Goal: Task Accomplishment & Management: Manage account settings

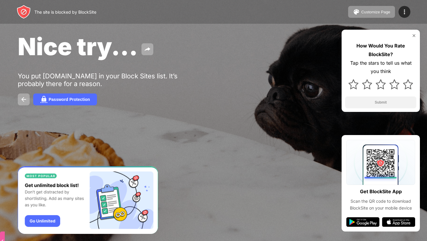
click at [397, 13] on div "Customize Page Edit Block List Redirect Customize Block Page Upgrade Password P…" at bounding box center [379, 12] width 62 height 12
click at [403, 13] on img at bounding box center [404, 11] width 7 height 7
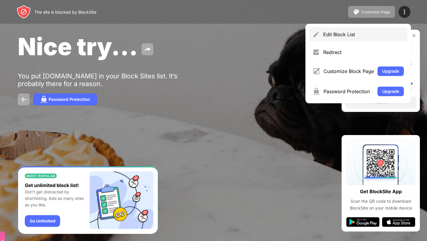
click at [347, 34] on div "Edit Block List" at bounding box center [363, 34] width 81 height 6
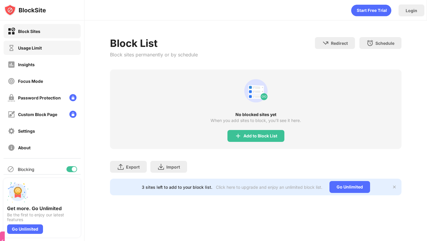
click at [60, 49] on div "Usage Limit" at bounding box center [42, 48] width 77 height 14
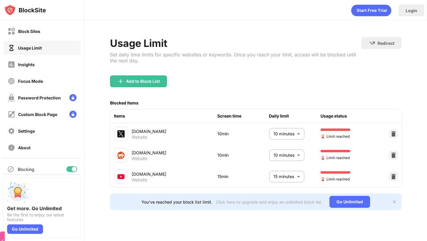
click at [297, 178] on body "Block Sites Usage Limit Insights Focus Mode Password Protection Custom Block Pa…" at bounding box center [213, 120] width 427 height 241
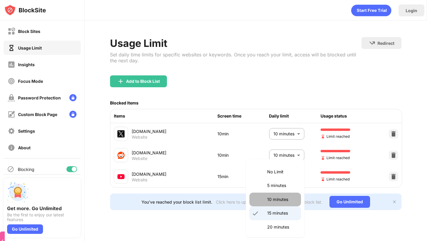
click at [288, 199] on p "10 minutes" at bounding box center [282, 199] width 30 height 7
type input "**"
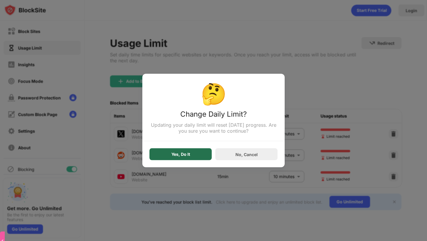
click at [157, 154] on div "Yes, Do It" at bounding box center [181, 154] width 62 height 12
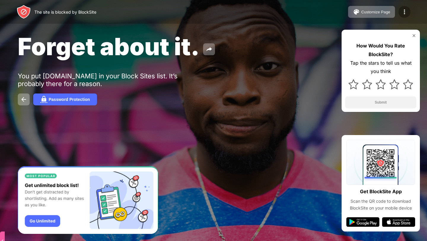
click at [402, 15] on img at bounding box center [404, 11] width 7 height 7
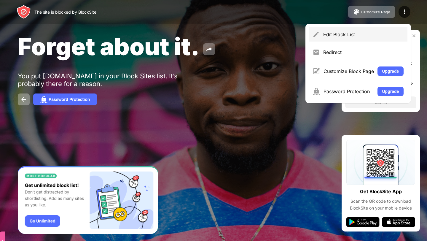
click at [335, 32] on div "Edit Block List" at bounding box center [363, 34] width 81 height 6
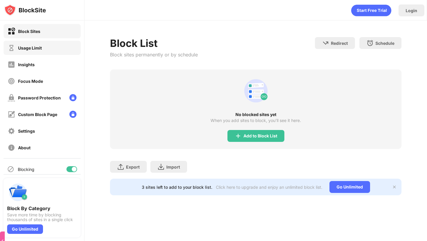
click at [54, 48] on div "Usage Limit" at bounding box center [42, 48] width 77 height 14
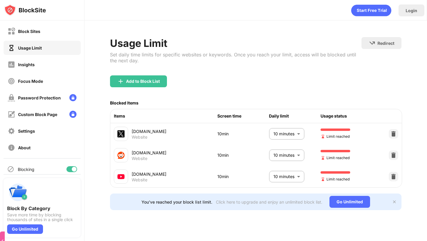
click at [286, 175] on body "Block Sites Usage Limit Insights Focus Mode Password Protection Custom Block Pa…" at bounding box center [213, 120] width 427 height 241
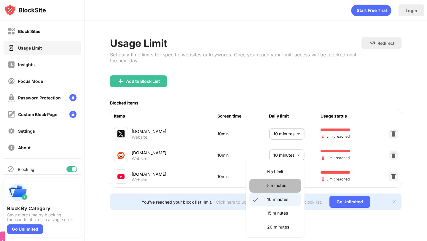
click at [273, 191] on li "5 minutes" at bounding box center [276, 186] width 52 height 14
type input "*"
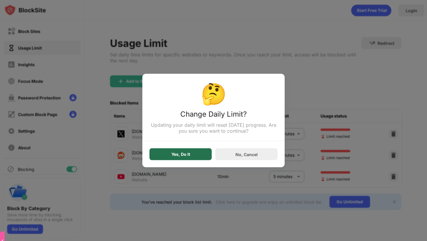
click at [160, 151] on div "Yes, Do It" at bounding box center [181, 154] width 62 height 12
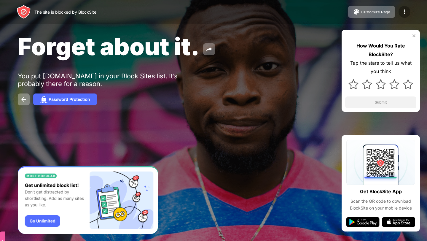
click at [404, 10] on img at bounding box center [404, 11] width 7 height 7
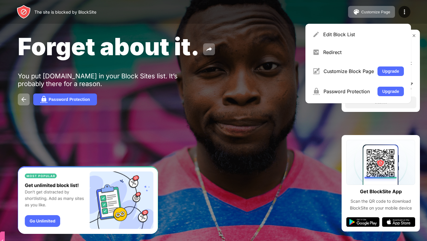
click at [369, 29] on div "Edit Block List" at bounding box center [358, 34] width 99 height 14
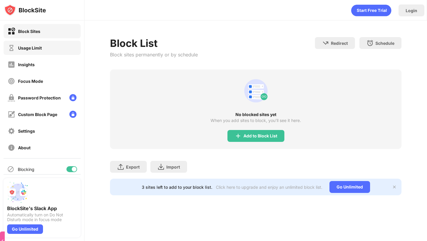
click at [36, 46] on div "Usage Limit" at bounding box center [30, 47] width 24 height 5
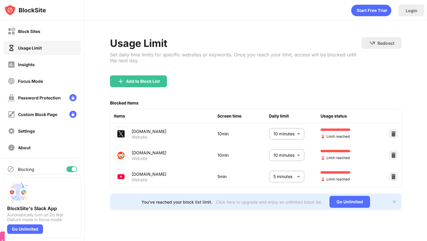
click at [279, 174] on body "Block Sites Usage Limit Insights Focus Mode Password Protection Custom Block Pa…" at bounding box center [213, 120] width 427 height 241
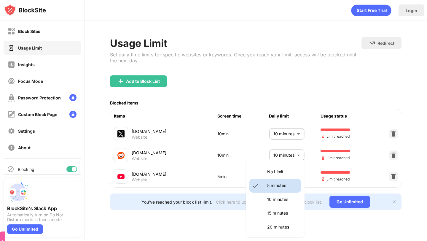
click at [276, 203] on li "10 minutes" at bounding box center [276, 200] width 52 height 14
type input "**"
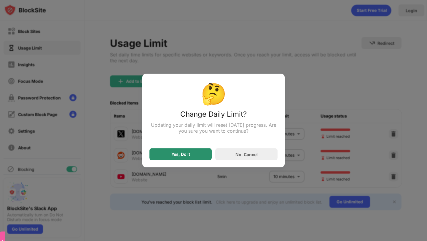
click at [200, 159] on div "Yes, Do It" at bounding box center [181, 154] width 62 height 12
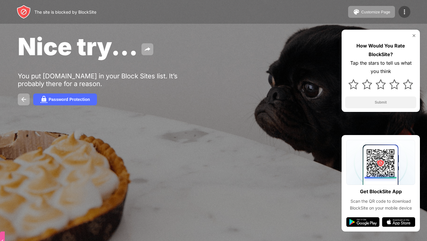
click at [406, 16] on div at bounding box center [405, 12] width 12 height 12
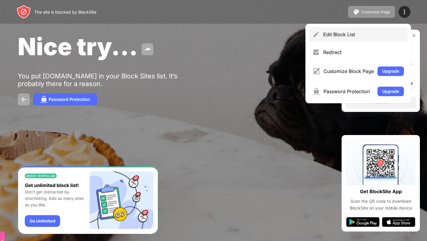
click at [369, 34] on div "Edit Block List" at bounding box center [363, 34] width 81 height 6
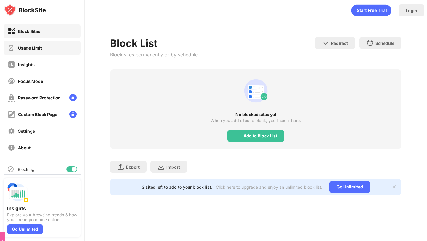
click at [32, 51] on div "Usage Limit" at bounding box center [25, 47] width 34 height 7
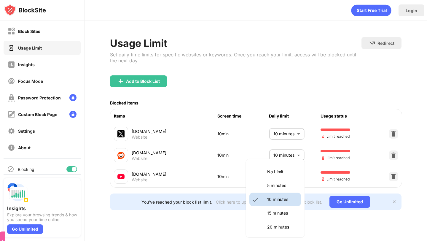
click at [296, 175] on body "Block Sites Usage Limit Insights Focus Mode Password Protection Custom Block Pa…" at bounding box center [213, 120] width 427 height 241
click at [281, 184] on p "5 minutes" at bounding box center [282, 185] width 30 height 7
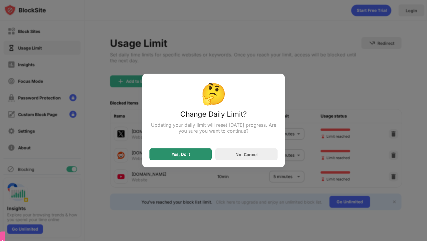
click at [196, 153] on div "Yes, Do It" at bounding box center [181, 154] width 62 height 12
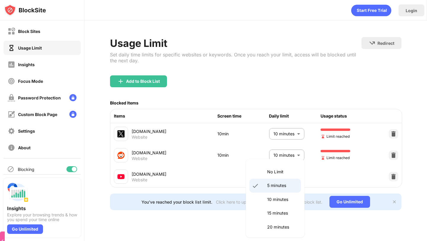
click at [280, 177] on body "Block Sites Usage Limit Insights Focus Mode Password Protection Custom Block Pa…" at bounding box center [213, 120] width 427 height 241
click at [272, 196] on li "10 minutes" at bounding box center [276, 200] width 52 height 14
type input "**"
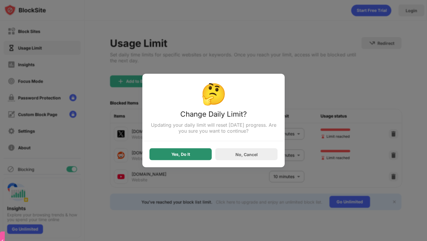
click at [173, 156] on div "Yes, Do It" at bounding box center [181, 154] width 19 height 5
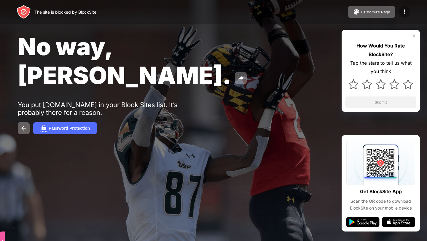
click at [407, 8] on img at bounding box center [404, 11] width 7 height 7
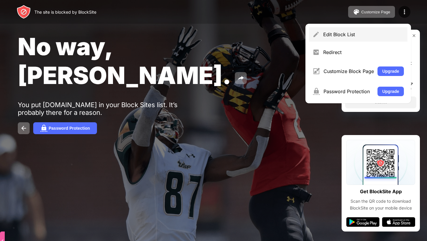
click at [353, 33] on div "Edit Block List" at bounding box center [363, 34] width 81 height 6
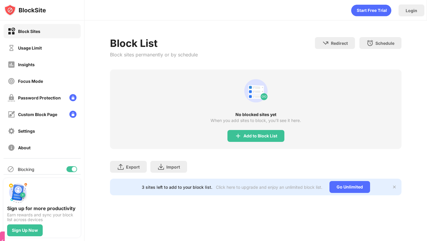
click at [81, 47] on div "Block Sites Usage Limit Insights Focus Mode Password Protection Custom Block Pa…" at bounding box center [42, 89] width 84 height 138
click at [70, 45] on div "Usage Limit" at bounding box center [42, 48] width 77 height 14
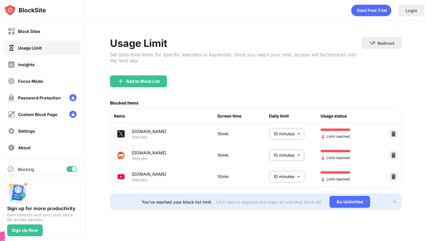
click at [272, 179] on body "Block Sites Usage Limit Insights Focus Mode Password Protection Custom Block Pa…" at bounding box center [213, 120] width 427 height 241
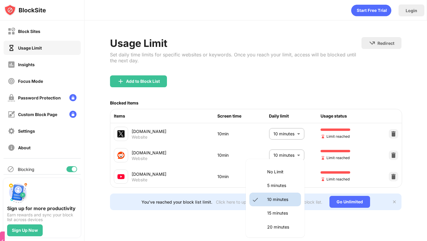
click at [279, 184] on p "5 minutes" at bounding box center [282, 185] width 30 height 7
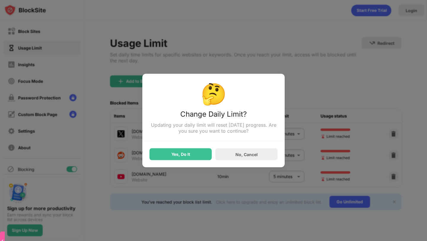
click at [188, 149] on div "Yes, Do It" at bounding box center [181, 154] width 62 height 12
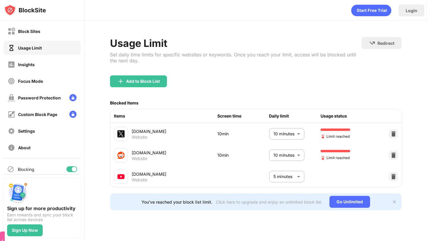
click at [288, 174] on body "Block Sites Usage Limit Insights Focus Mode Password Protection Custom Block Pa…" at bounding box center [213, 120] width 427 height 241
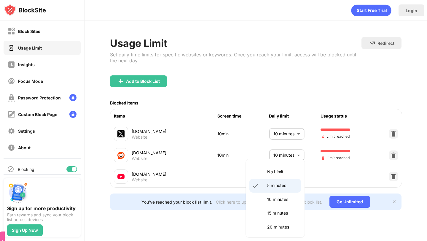
click at [272, 198] on p "10 minutes" at bounding box center [282, 199] width 30 height 7
type input "**"
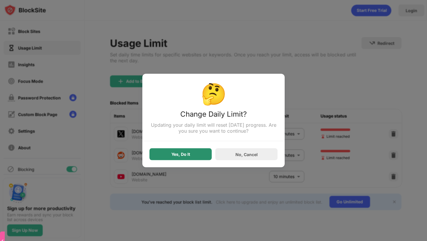
click at [183, 153] on div "Yes, Do It" at bounding box center [181, 154] width 19 height 5
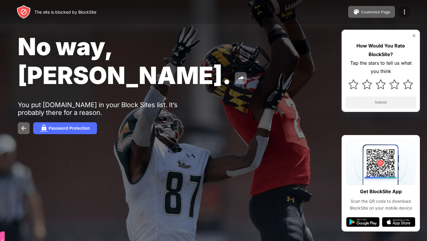
click at [400, 14] on div at bounding box center [405, 12] width 12 height 12
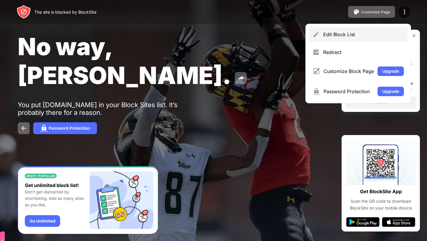
click at [329, 29] on div "Edit Block List" at bounding box center [358, 34] width 99 height 14
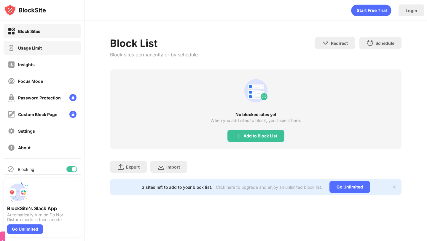
click at [73, 43] on div "Usage Limit" at bounding box center [42, 48] width 77 height 14
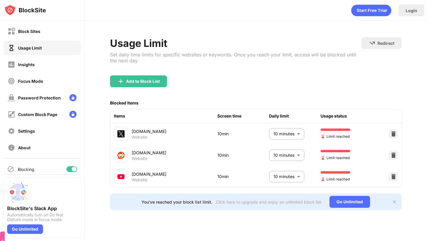
click at [278, 180] on body "Block Sites Usage Limit Insights Focus Mode Password Protection Custom Block Pa…" at bounding box center [213, 120] width 427 height 241
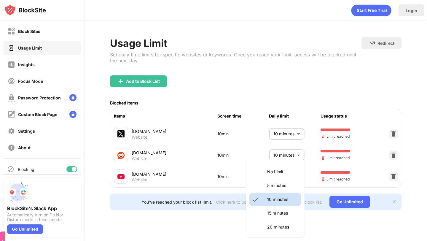
click at [276, 175] on li "No Limit" at bounding box center [276, 172] width 52 height 14
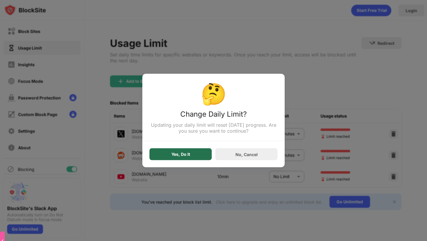
click at [180, 159] on div "Yes, Do It" at bounding box center [181, 154] width 62 height 12
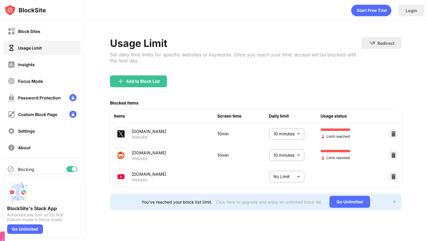
click at [285, 184] on body "Block Sites Usage Limit Insights Focus Mode Password Protection Custom Block Pa…" at bounding box center [213, 120] width 427 height 241
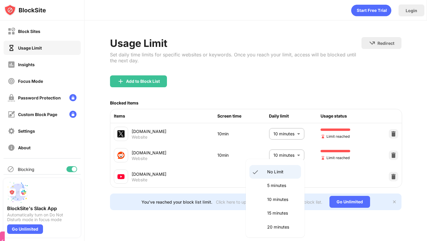
click at [273, 201] on p "10 minutes" at bounding box center [282, 199] width 30 height 7
type input "**"
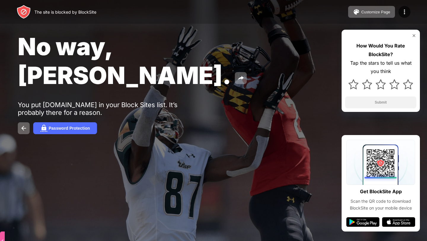
click at [405, 12] on img at bounding box center [404, 11] width 7 height 7
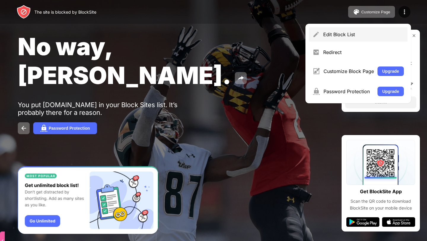
click at [367, 34] on div "Edit Block List" at bounding box center [363, 34] width 81 height 6
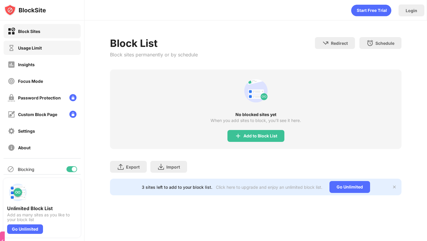
click at [51, 53] on div "Usage Limit" at bounding box center [42, 48] width 77 height 14
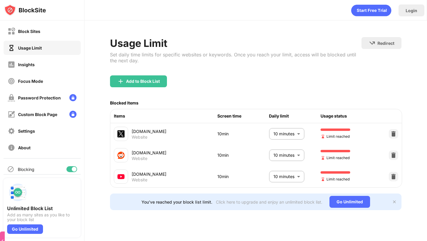
click at [284, 173] on body "Block Sites Usage Limit Insights Focus Mode Password Protection Custom Block Pa…" at bounding box center [213, 120] width 427 height 241
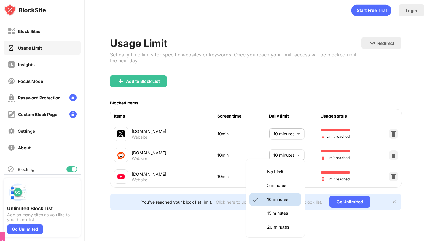
click at [284, 173] on p "No Limit" at bounding box center [282, 172] width 30 height 7
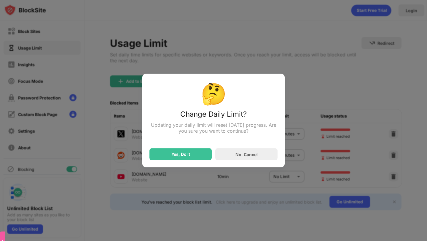
click at [188, 156] on div "Yes, Do It" at bounding box center [181, 154] width 19 height 5
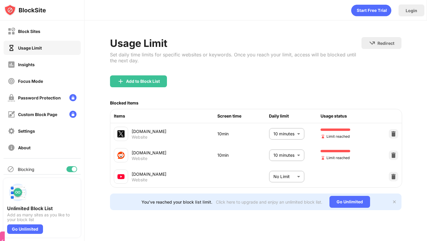
click at [271, 174] on body "Block Sites Usage Limit Insights Focus Mode Password Protection Custom Block Pa…" at bounding box center [213, 120] width 427 height 241
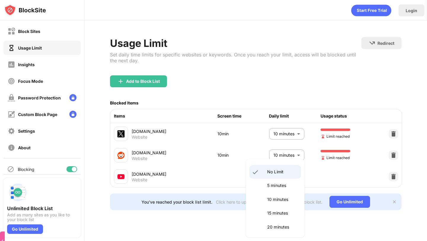
click at [274, 191] on li "5 minutes" at bounding box center [276, 186] width 52 height 14
type input "*"
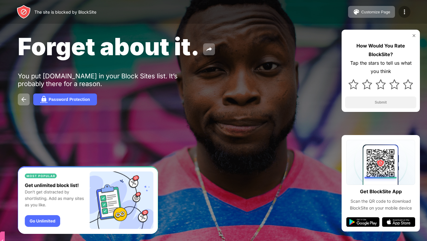
click at [403, 10] on img at bounding box center [404, 11] width 7 height 7
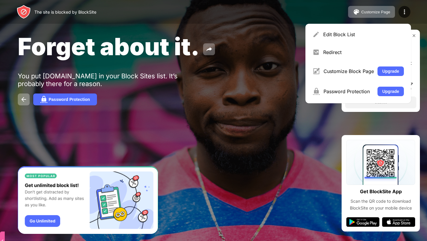
click at [356, 26] on div "Edit Block List Redirect Customize Block Page Upgrade Password Protection Upgra…" at bounding box center [359, 64] width 106 height 80
click at [352, 30] on div "Edit Block List" at bounding box center [358, 34] width 99 height 14
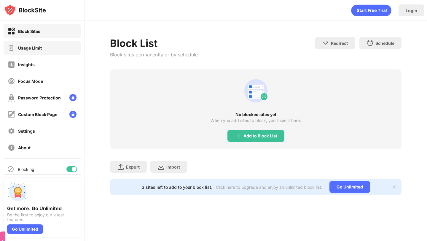
click at [36, 50] on div "Usage Limit" at bounding box center [25, 47] width 34 height 7
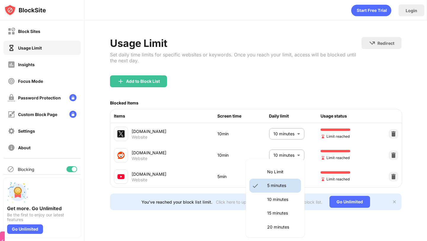
click at [298, 180] on body "Block Sites Usage Limit Insights Focus Mode Password Protection Custom Block Pa…" at bounding box center [213, 120] width 427 height 241
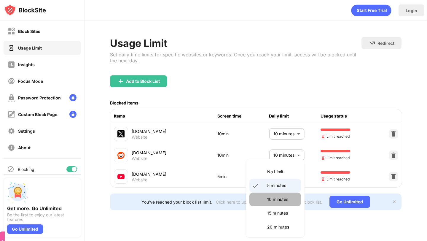
click at [286, 195] on li "10 minutes" at bounding box center [276, 200] width 52 height 14
type input "**"
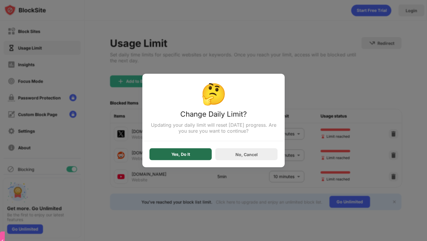
click at [190, 153] on div "Yes, Do It" at bounding box center [181, 154] width 62 height 12
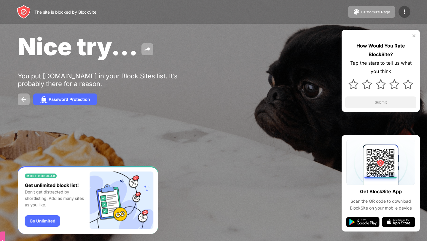
click at [404, 13] on img at bounding box center [404, 11] width 7 height 7
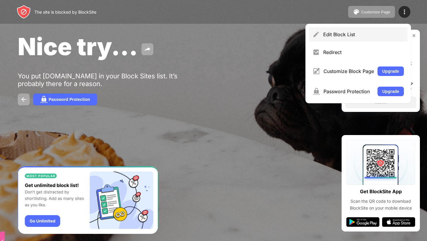
click at [334, 29] on div "Edit Block List" at bounding box center [358, 34] width 99 height 14
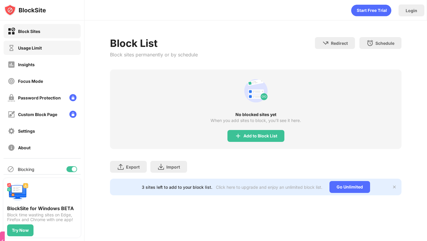
click at [65, 44] on div "Usage Limit" at bounding box center [42, 48] width 77 height 14
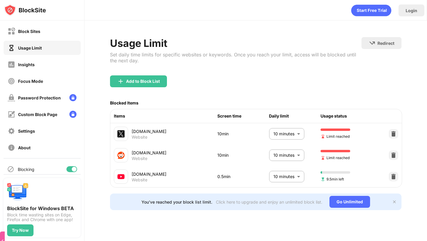
click at [290, 169] on body "Block Sites Usage Limit Insights Focus Mode Password Protection Custom Block Pa…" at bounding box center [213, 120] width 427 height 241
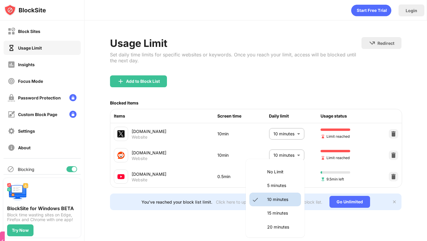
click at [246, 148] on div at bounding box center [213, 120] width 427 height 241
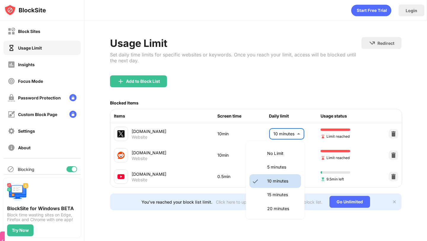
click at [274, 134] on body "Block Sites Usage Limit Insights Focus Mode Password Protection Custom Block Pa…" at bounding box center [213, 120] width 427 height 241
click at [264, 168] on li "5 minutes" at bounding box center [276, 167] width 52 height 14
type input "*"
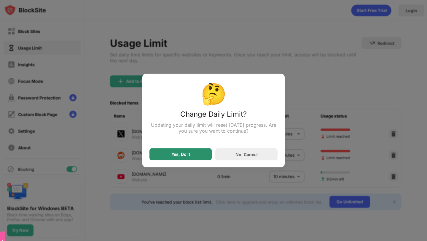
click at [185, 159] on div "Yes, Do It" at bounding box center [181, 154] width 62 height 12
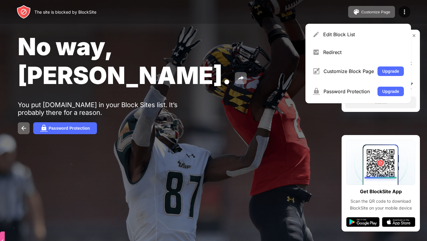
click at [340, 35] on div "Edit Block List" at bounding box center [363, 34] width 81 height 6
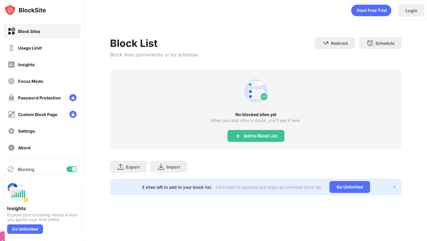
click at [51, 42] on div "Usage Limit" at bounding box center [42, 48] width 77 height 14
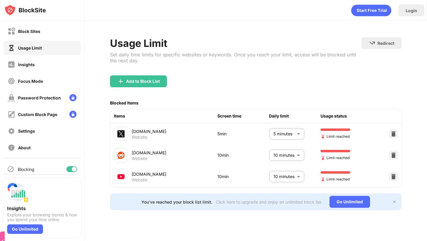
click at [276, 178] on body "Block Sites Usage Limit Insights Focus Mode Password Protection Custom Block Pa…" at bounding box center [213, 120] width 427 height 241
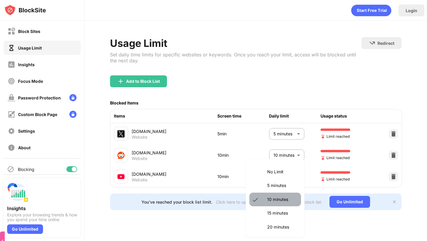
click at [272, 195] on li "10 minutes" at bounding box center [276, 200] width 52 height 14
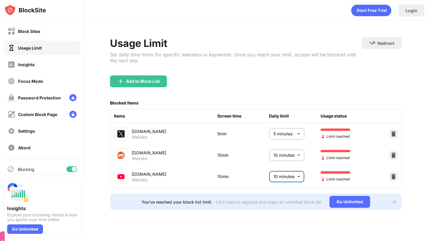
click at [275, 179] on body "Block Sites Usage Limit Insights Focus Mode Password Protection Custom Block Pa…" at bounding box center [213, 120] width 427 height 241
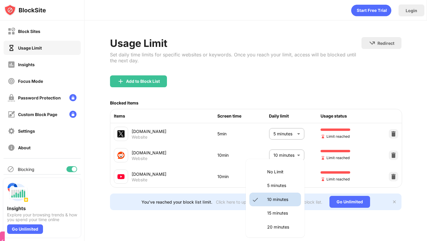
click at [274, 192] on li "5 minutes" at bounding box center [276, 186] width 52 height 14
type input "*"
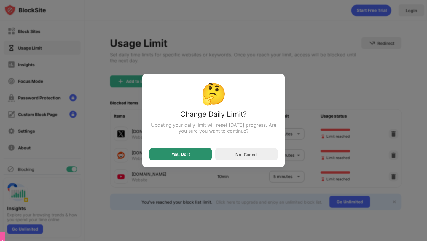
click at [180, 156] on div "Yes, Do It" at bounding box center [181, 154] width 19 height 5
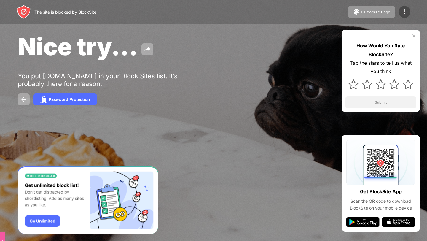
click at [408, 15] on div at bounding box center [405, 12] width 12 height 12
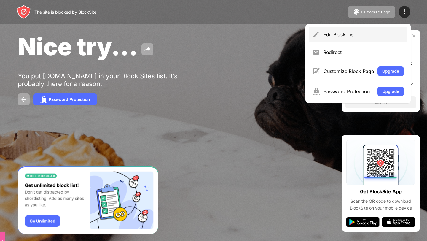
click at [350, 28] on div "Edit Block List" at bounding box center [358, 34] width 99 height 14
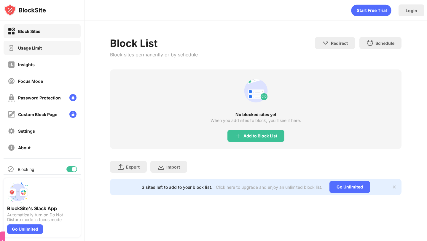
click at [34, 44] on div "Usage Limit" at bounding box center [42, 48] width 77 height 14
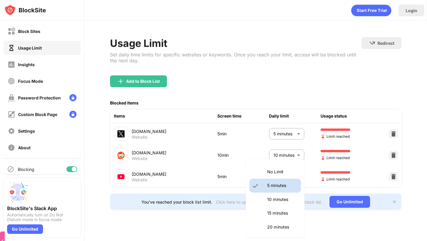
click at [275, 178] on body "Block Sites Usage Limit Insights Focus Mode Password Protection Custom Block Pa…" at bounding box center [213, 120] width 427 height 241
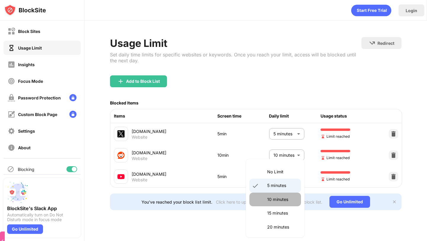
click at [275, 196] on p "10 minutes" at bounding box center [282, 199] width 30 height 7
type input "**"
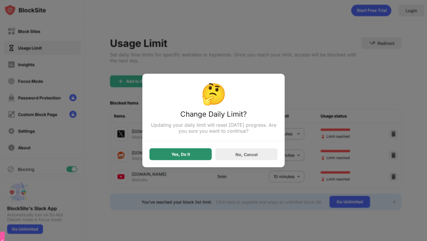
click at [167, 158] on div "Yes, Do It" at bounding box center [181, 154] width 62 height 12
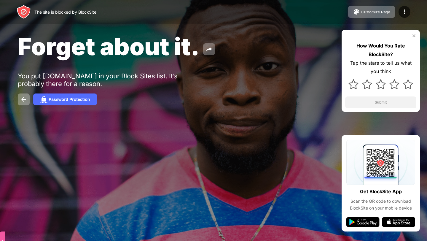
click at [410, 15] on div "Customize Page Edit Block List Redirect Customize Block Page Upgrade Password P…" at bounding box center [379, 12] width 62 height 12
click at [407, 14] on img at bounding box center [404, 11] width 7 height 7
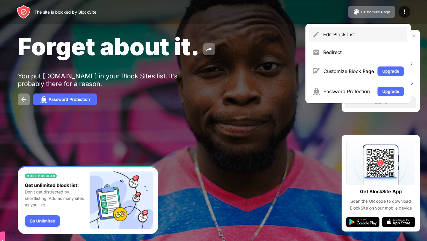
click at [370, 32] on div "Edit Block List" at bounding box center [363, 34] width 81 height 6
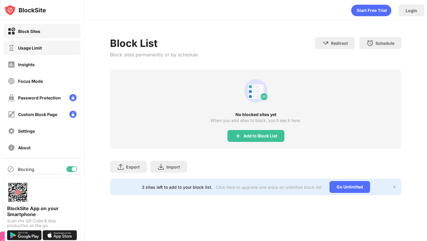
click at [48, 44] on div "Usage Limit" at bounding box center [42, 48] width 77 height 14
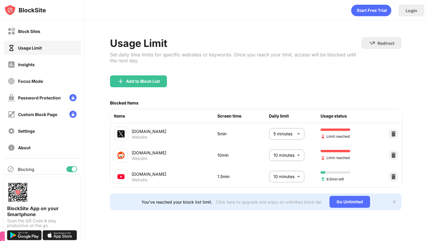
click at [286, 129] on body "Block Sites Usage Limit Insights Focus Mode Password Protection Custom Block Pa…" at bounding box center [213, 120] width 427 height 241
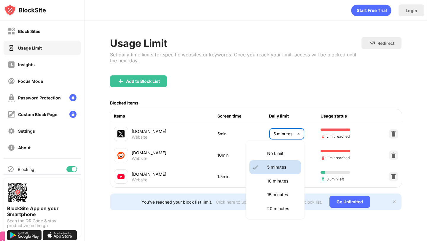
click at [275, 151] on p "No Limit" at bounding box center [282, 153] width 30 height 7
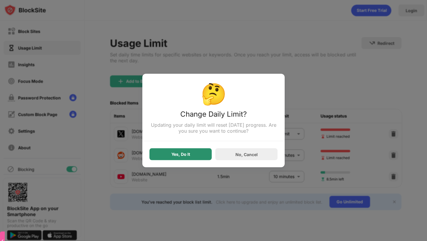
click at [201, 155] on div "Yes, Do It" at bounding box center [181, 154] width 62 height 12
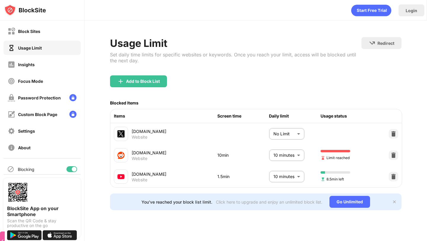
click at [276, 136] on body "Block Sites Usage Limit Insights Focus Mode Password Protection Custom Block Pa…" at bounding box center [213, 120] width 427 height 241
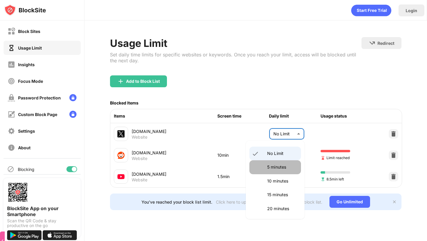
click at [276, 172] on li "5 minutes" at bounding box center [276, 167] width 52 height 14
type input "*"
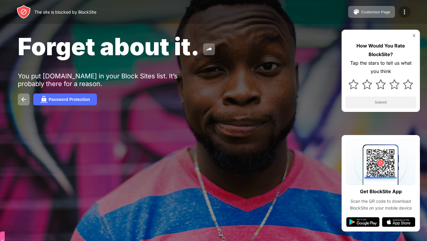
click at [406, 8] on img at bounding box center [404, 11] width 7 height 7
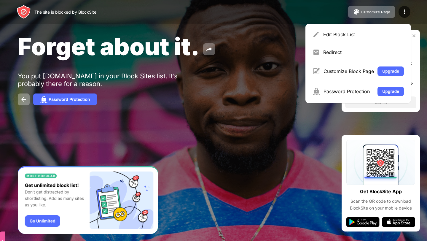
click at [334, 44] on div "Edit Block List Redirect Customize Block Page Upgrade Password Protection Upgra…" at bounding box center [359, 64] width 106 height 80
click at [330, 33] on div "Edit Block List" at bounding box center [363, 34] width 81 height 6
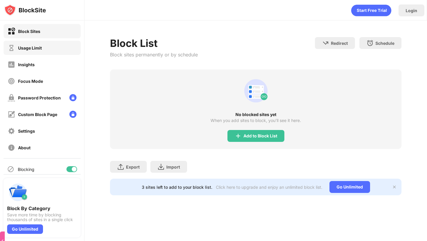
click at [25, 51] on div "Usage Limit" at bounding box center [25, 47] width 34 height 7
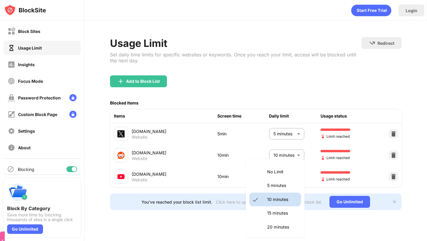
click at [279, 178] on body "Block Sites Usage Limit Insights Focus Mode Password Protection Custom Block Pa…" at bounding box center [213, 120] width 427 height 241
click at [277, 183] on p "5 minutes" at bounding box center [282, 185] width 30 height 7
type input "*"
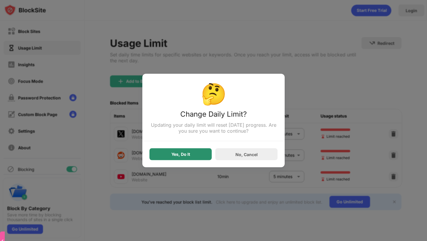
click at [187, 152] on div "Yes, Do It" at bounding box center [181, 154] width 62 height 12
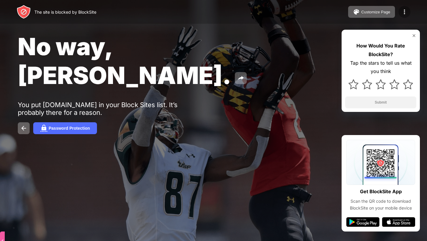
click at [407, 12] on img at bounding box center [404, 11] width 7 height 7
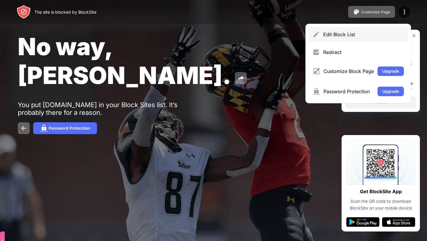
click at [328, 31] on div "Edit Block List" at bounding box center [358, 34] width 99 height 14
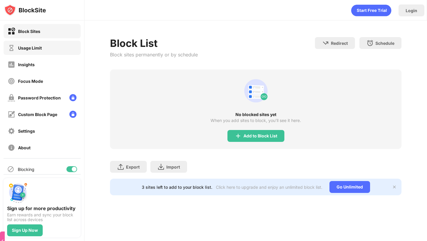
click at [58, 50] on div "Usage Limit" at bounding box center [42, 48] width 77 height 14
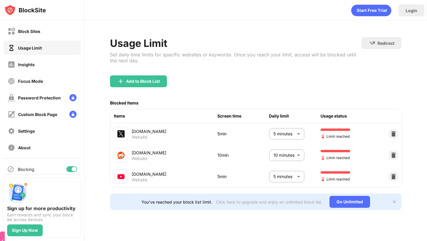
click at [282, 177] on body "Block Sites Usage Limit Insights Focus Mode Password Protection Custom Block Pa…" at bounding box center [213, 120] width 427 height 241
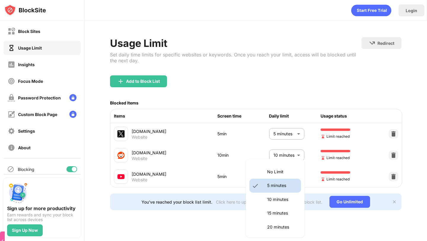
click at [273, 171] on p "No Limit" at bounding box center [282, 172] width 30 height 7
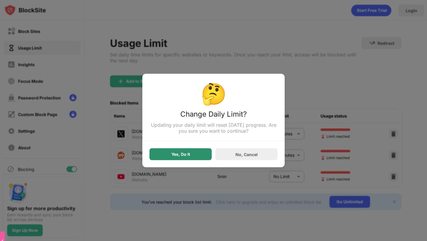
click at [192, 155] on div "Yes, Do It" at bounding box center [181, 154] width 62 height 12
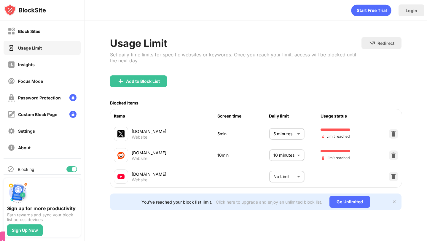
click at [301, 182] on body "Block Sites Usage Limit Insights Focus Mode Password Protection Custom Block Pa…" at bounding box center [213, 120] width 427 height 241
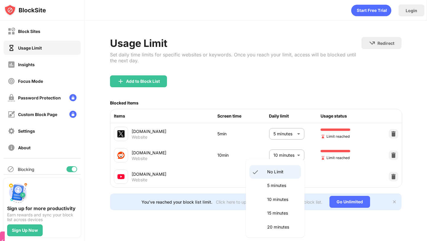
click at [282, 193] on li "10 minutes" at bounding box center [276, 200] width 52 height 14
click at [282, 176] on body "Block Sites Usage Limit Insights Focus Mode Password Protection Custom Block Pa…" at bounding box center [213, 120] width 427 height 241
click at [281, 184] on p "5 minutes" at bounding box center [282, 185] width 30 height 7
type input "*"
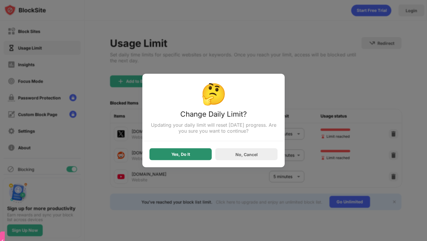
click at [162, 151] on div "Yes, Do It" at bounding box center [181, 154] width 62 height 12
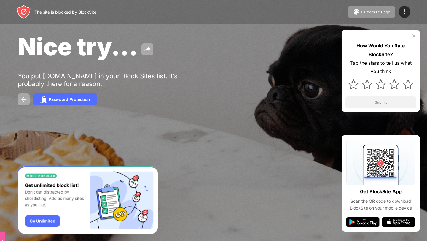
click at [410, 9] on div "Customize Page Edit Block List Redirect Customize Block Page Upgrade Password P…" at bounding box center [379, 12] width 62 height 12
click at [403, 11] on img at bounding box center [404, 11] width 7 height 7
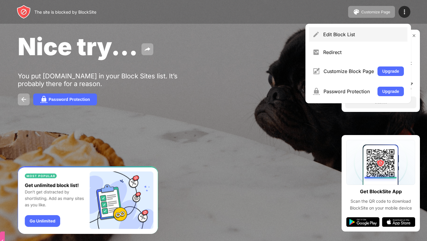
click at [331, 41] on div "Edit Block List" at bounding box center [358, 34] width 99 height 14
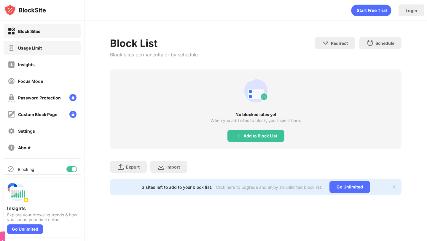
click at [47, 49] on div "Usage Limit" at bounding box center [42, 48] width 77 height 14
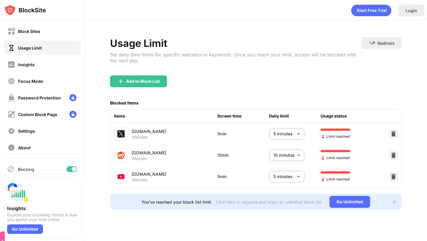
click at [295, 172] on body "Block Sites Usage Limit Insights Focus Mode Password Protection Custom Block Pa…" at bounding box center [213, 120] width 427 height 241
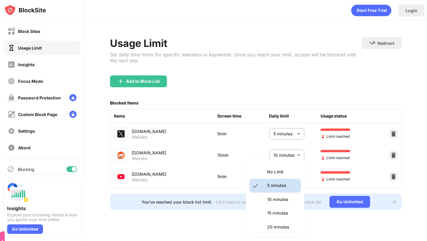
click at [278, 175] on li "No Limit" at bounding box center [276, 172] width 52 height 14
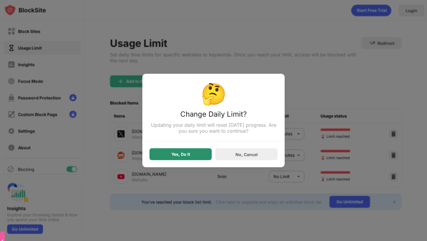
click at [193, 153] on div "Yes, Do It" at bounding box center [181, 154] width 62 height 12
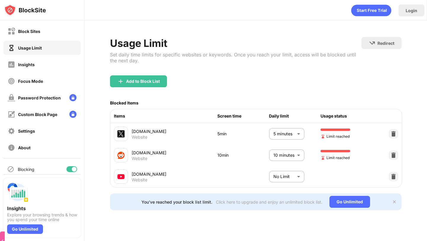
click at [287, 170] on body "Block Sites Usage Limit Insights Focus Mode Password Protection Custom Block Pa…" at bounding box center [213, 120] width 427 height 241
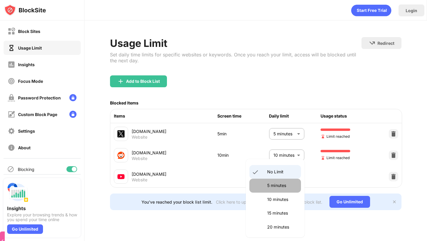
click at [287, 192] on li "5 minutes" at bounding box center [276, 186] width 52 height 14
type input "*"
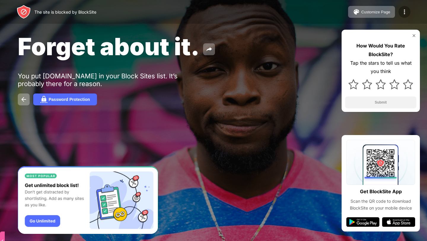
click at [407, 9] on img at bounding box center [404, 11] width 7 height 7
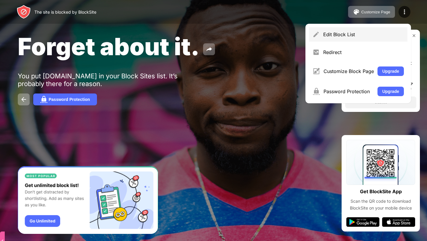
click at [337, 31] on div "Edit Block List" at bounding box center [358, 34] width 99 height 14
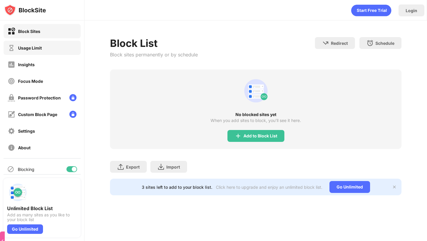
click at [48, 52] on div "Usage Limit" at bounding box center [42, 48] width 77 height 14
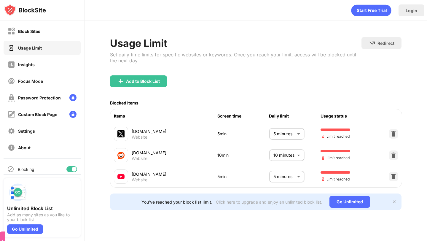
click at [279, 179] on body "Block Sites Usage Limit Insights Focus Mode Password Protection Custom Block Pa…" at bounding box center [213, 120] width 427 height 241
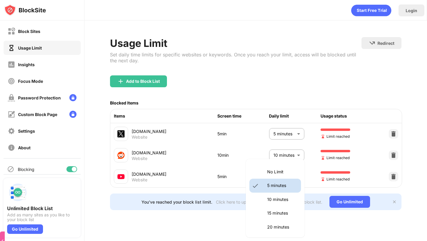
click at [278, 177] on li "No Limit" at bounding box center [276, 172] width 52 height 14
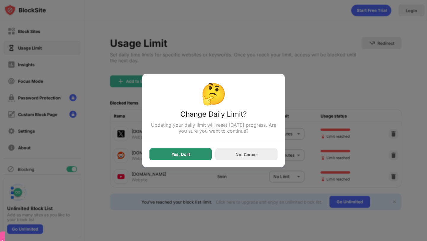
click at [193, 151] on div "Yes, Do It" at bounding box center [181, 154] width 62 height 12
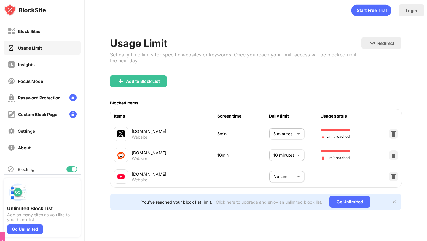
click at [275, 175] on body "Block Sites Usage Limit Insights Focus Mode Password Protection Custom Block Pa…" at bounding box center [213, 120] width 427 height 241
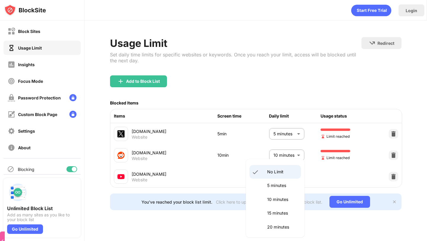
click at [275, 191] on li "5 minutes" at bounding box center [276, 186] width 52 height 14
type input "*"
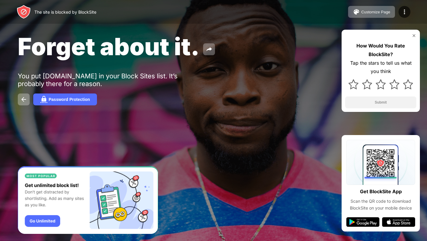
click at [398, 6] on div "Customize Page Edit Block List Redirect Customize Block Page Upgrade Password P…" at bounding box center [379, 12] width 62 height 12
click at [402, 11] on img at bounding box center [404, 11] width 7 height 7
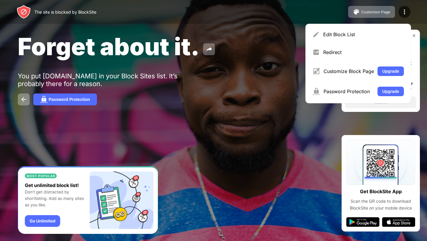
click at [357, 25] on div "Edit Block List Redirect Customize Block Page Upgrade Password Protection Upgra…" at bounding box center [359, 64] width 106 height 80
click at [349, 36] on div "Edit Block List" at bounding box center [363, 34] width 81 height 6
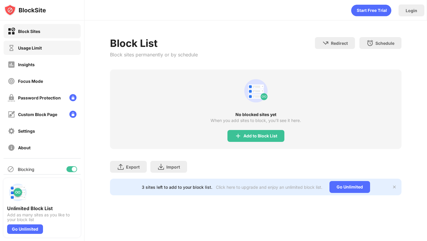
click at [59, 45] on div "Usage Limit" at bounding box center [42, 48] width 77 height 14
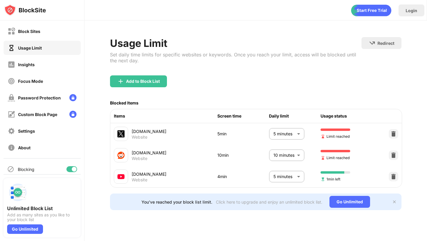
click at [296, 176] on body "Block Sites Usage Limit Insights Focus Mode Password Protection Custom Block Pa…" at bounding box center [213, 120] width 427 height 241
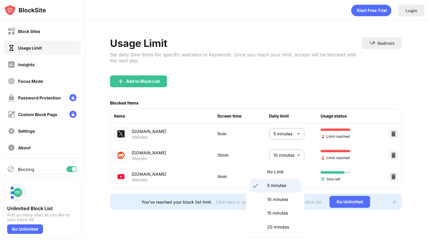
click at [297, 149] on div at bounding box center [213, 120] width 427 height 241
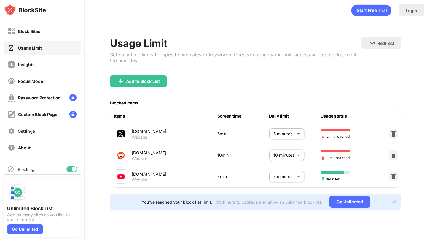
click at [283, 153] on body "Block Sites Usage Limit Insights Focus Mode Password Protection Custom Block Pa…" at bounding box center [213, 120] width 427 height 241
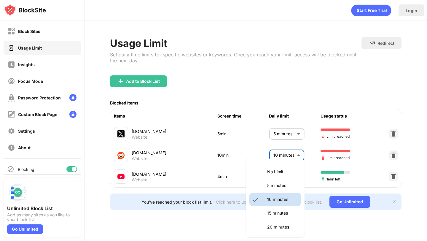
click at [273, 185] on p "5 minutes" at bounding box center [282, 185] width 30 height 7
type input "*"
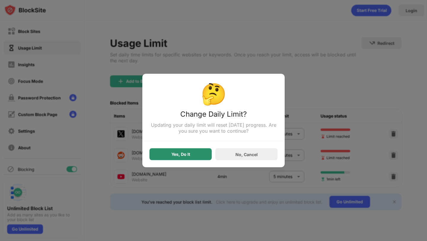
click at [174, 155] on div "Yes, Do It" at bounding box center [181, 154] width 19 height 5
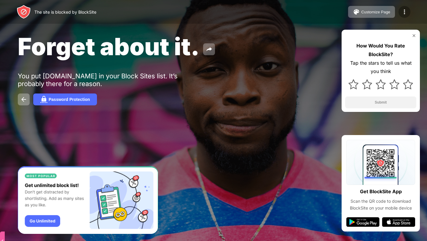
click at [402, 7] on div at bounding box center [405, 12] width 12 height 12
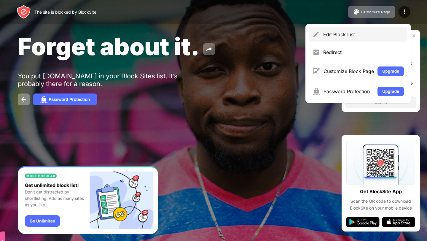
click at [356, 27] on div "Edit Block List Redirect Customize Block Page Upgrade Password Protection Upgra…" at bounding box center [359, 64] width 106 height 80
click at [318, 31] on img at bounding box center [316, 34] width 7 height 7
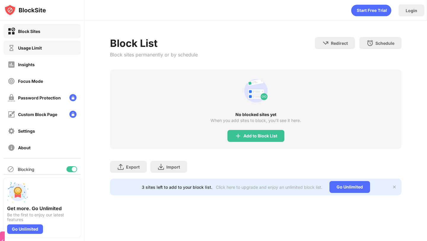
click at [9, 51] on img at bounding box center [11, 47] width 7 height 7
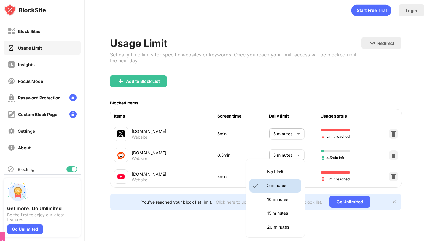
click at [280, 178] on body "Block Sites Usage Limit Insights Focus Mode Password Protection Custom Block Pa…" at bounding box center [213, 120] width 427 height 241
click at [280, 178] on li "No Limit" at bounding box center [276, 172] width 52 height 14
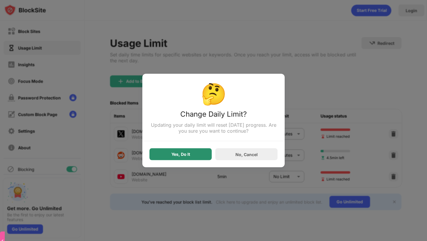
click at [196, 153] on div "Yes, Do It" at bounding box center [181, 154] width 62 height 12
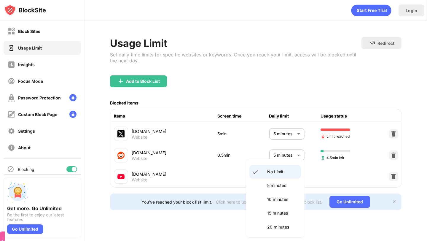
click at [272, 180] on body "Block Sites Usage Limit Insights Focus Mode Password Protection Custom Block Pa…" at bounding box center [213, 120] width 427 height 241
click at [272, 201] on p "10 minutes" at bounding box center [282, 199] width 30 height 7
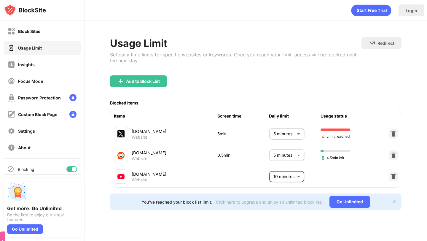
click at [271, 176] on body "Block Sites Usage Limit Insights Focus Mode Password Protection Custom Block Pa…" at bounding box center [213, 120] width 427 height 241
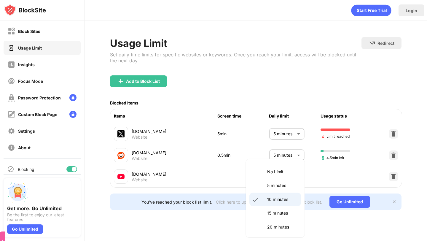
click at [271, 187] on p "5 minutes" at bounding box center [282, 185] width 30 height 7
type input "*"
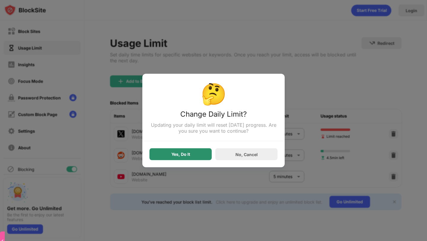
click at [185, 155] on div "Yes, Do It" at bounding box center [181, 154] width 19 height 5
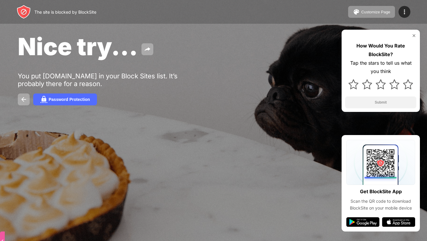
click at [401, 12] on img at bounding box center [404, 11] width 7 height 7
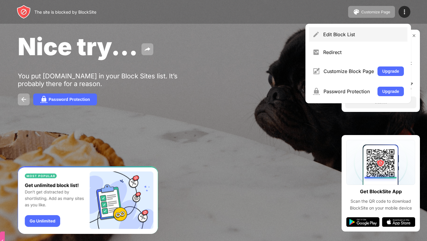
click at [352, 31] on div "Edit Block List" at bounding box center [358, 34] width 99 height 14
